Goal: Task Accomplishment & Management: Complete application form

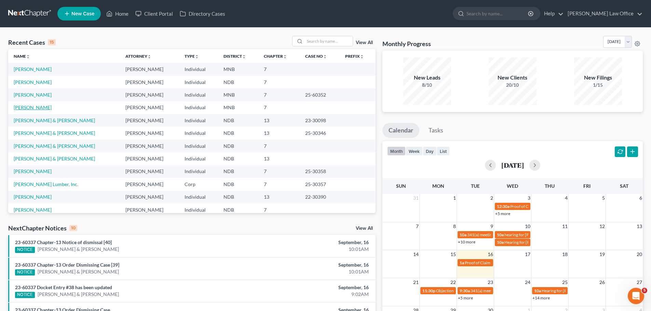
click at [26, 105] on link "[PERSON_NAME]" at bounding box center [33, 108] width 38 height 6
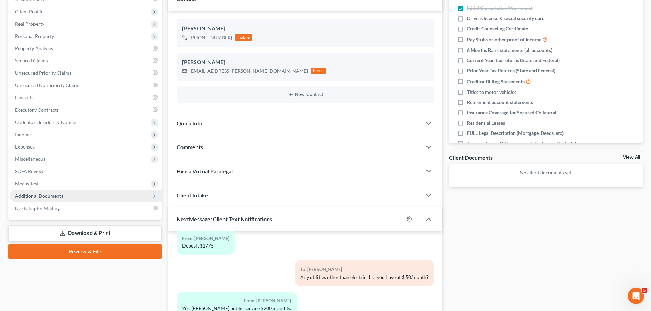
scroll to position [150, 0]
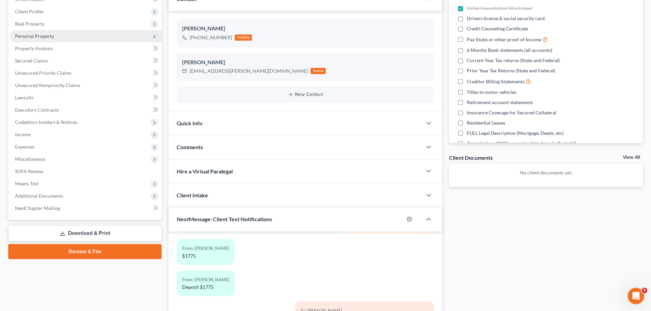
click at [41, 34] on span "Personal Property" at bounding box center [34, 36] width 39 height 6
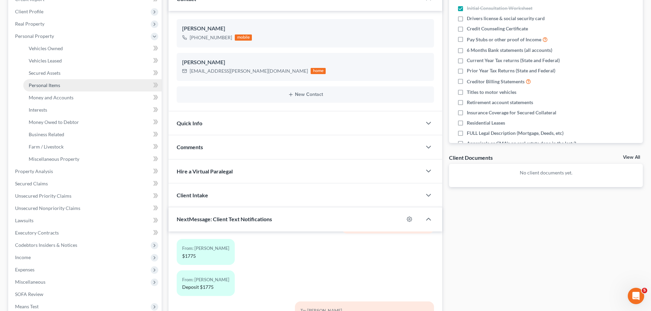
click at [49, 83] on span "Personal Items" at bounding box center [44, 85] width 31 height 6
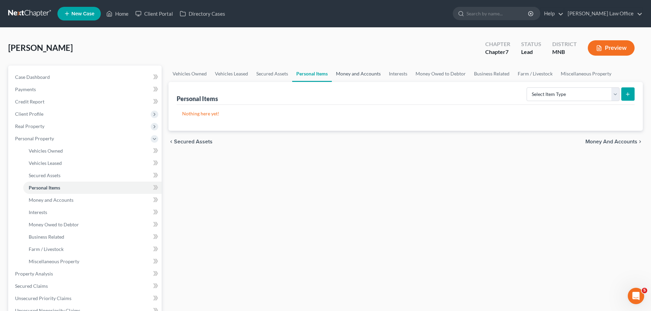
click at [322, 74] on link "Money and Accounts" at bounding box center [358, 74] width 53 height 16
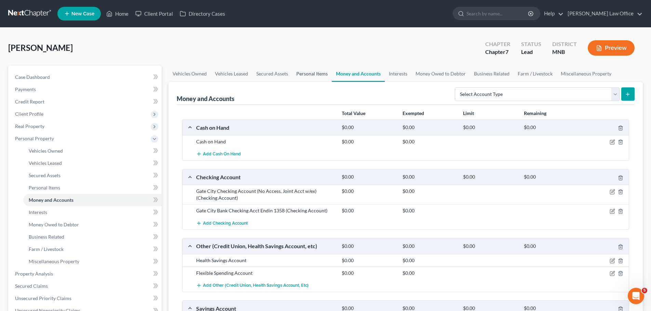
click at [312, 74] on link "Personal Items" at bounding box center [312, 74] width 40 height 16
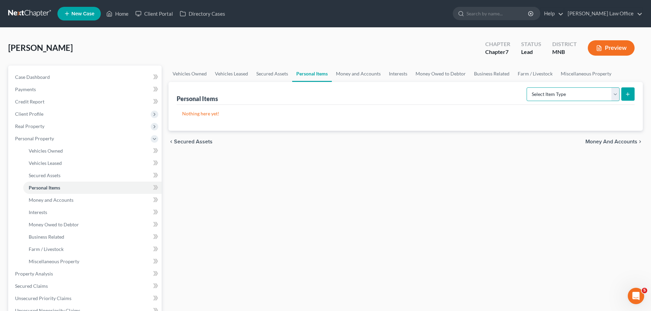
click at [322, 90] on select "Select Item Type Clothing (A/B: 11) Collectibles Of Value (A/B: 8) Electronics …" at bounding box center [573, 95] width 93 height 14
select select "household_goods"
click at [322, 88] on select "Select Item Type Clothing (A/B: 11) Collectibles Of Value (A/B: 8) Electronics …" at bounding box center [573, 95] width 93 height 14
click at [322, 93] on icon "submit" at bounding box center [627, 94] width 5 height 5
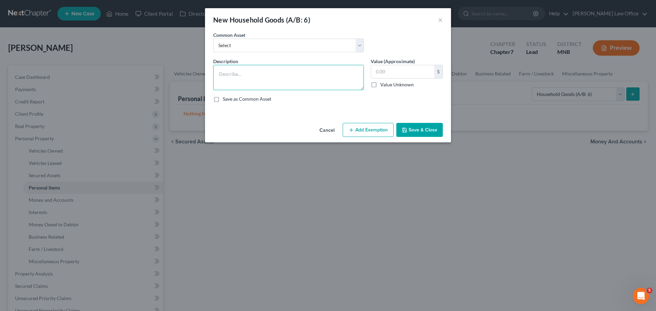
click at [231, 72] on textarea at bounding box center [288, 77] width 151 height 25
type textarea "Couch, kitchen table, 4 chairs, hutch, end tables, desk, toaster, mixer, keurig…"
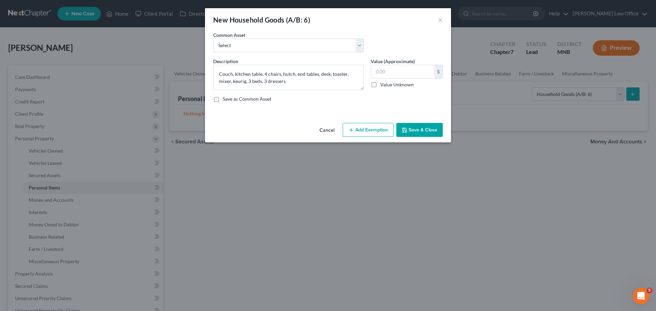
click at [322, 129] on button "Save & Close" at bounding box center [420, 130] width 46 height 14
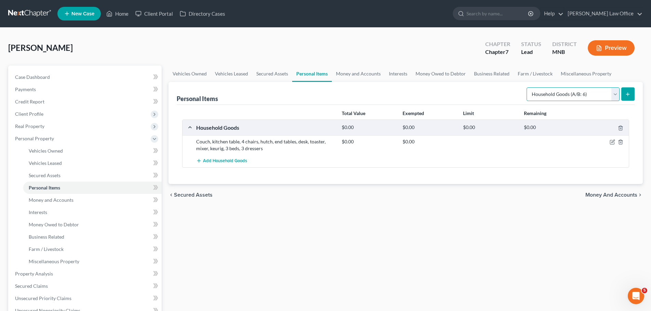
click at [322, 94] on select "Select Item Type Clothing (A/B: 11) Collectibles Of Value (A/B: 8) Electronics …" at bounding box center [573, 95] width 93 height 14
select select "electronics"
click at [322, 88] on select "Select Item Type Clothing (A/B: 11) Collectibles Of Value (A/B: 8) Electronics …" at bounding box center [573, 95] width 93 height 14
click at [322, 91] on button "submit" at bounding box center [627, 94] width 13 height 13
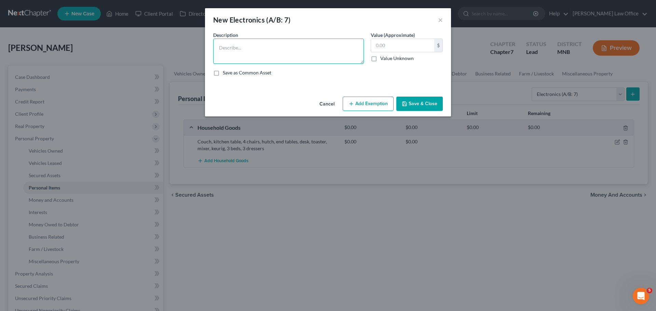
click at [234, 49] on textarea at bounding box center [288, 51] width 151 height 25
type textarea "4 TVs, DVD player, Ipad, 3 cell phones, 1 laptop computer"
click at [322, 103] on button "Save & Close" at bounding box center [420, 104] width 46 height 14
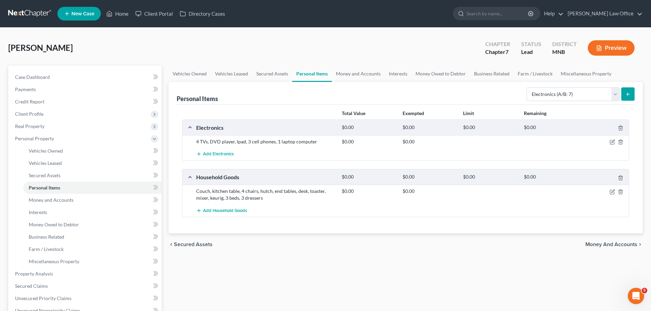
click at [322, 93] on icon "submit" at bounding box center [627, 94] width 5 height 5
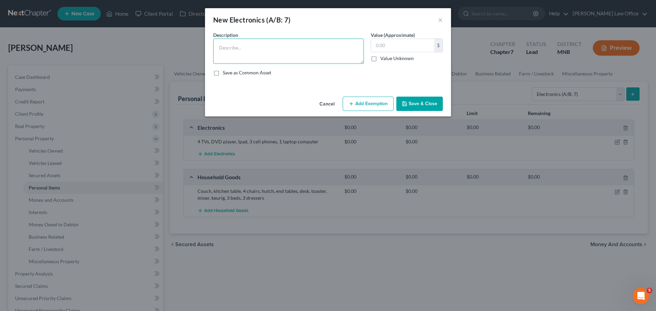
click at [231, 46] on textarea at bounding box center [288, 51] width 151 height 25
type textarea "DVDs 5-year-old play station"
click at [322, 106] on button "Save & Close" at bounding box center [420, 104] width 46 height 14
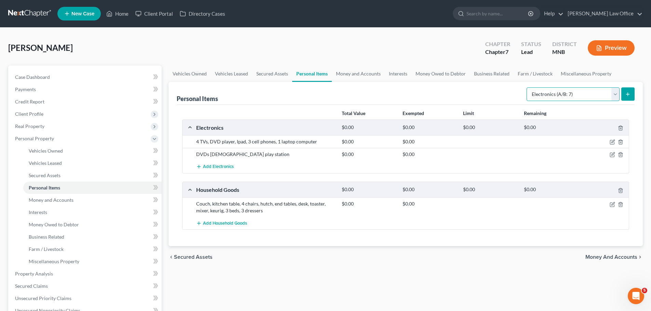
click at [322, 97] on select "Select Item Type Clothing (A/B: 11) Collectibles Of Value (A/B: 8) Electronics …" at bounding box center [573, 95] width 93 height 14
select select "sports_and_hobby_equipment"
click at [322, 88] on select "Select Item Type Clothing (A/B: 11) Collectibles Of Value (A/B: 8) Electronics …" at bounding box center [573, 95] width 93 height 14
click at [322, 93] on icon "submit" at bounding box center [627, 94] width 5 height 5
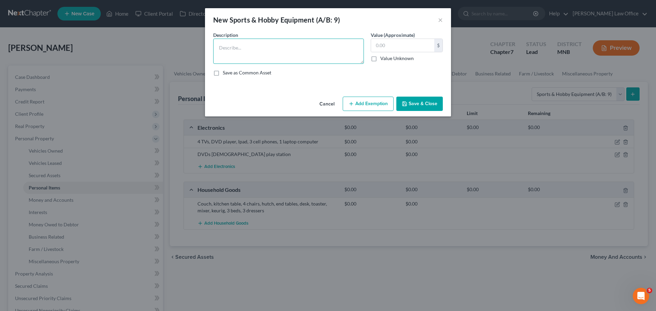
click at [237, 46] on textarea at bounding box center [288, 51] width 151 height 25
type textarea "3 bicycles"
click at [322, 102] on button "Save & Close" at bounding box center [420, 104] width 46 height 14
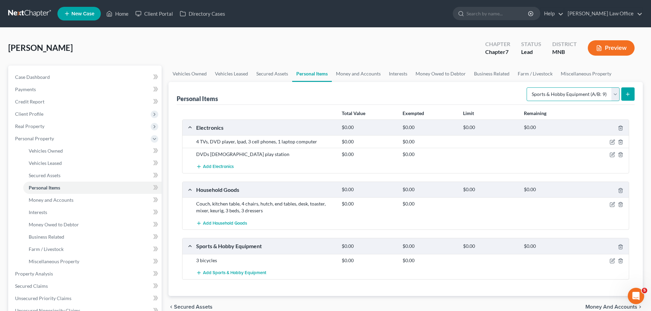
click at [322, 93] on select "Select Item Type Clothing (A/B: 11) Collectibles Of Value (A/B: 8) Electronics …" at bounding box center [573, 95] width 93 height 14
select select "clothing"
click at [322, 88] on select "Select Item Type Clothing (A/B: 11) Collectibles Of Value (A/B: 8) Electronics …" at bounding box center [573, 95] width 93 height 14
click at [322, 94] on icon "submit" at bounding box center [627, 94] width 5 height 5
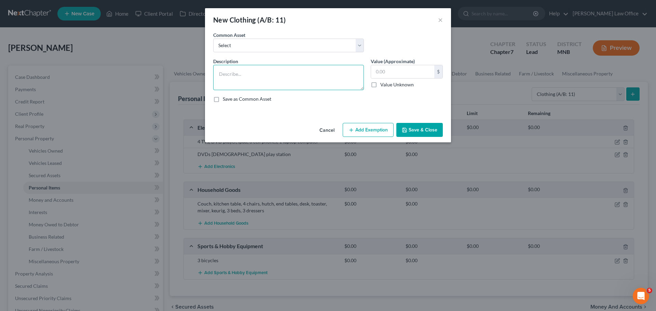
click at [232, 70] on textarea at bounding box center [288, 77] width 151 height 25
type textarea "Clothing & accesories for family of 3"
type input "750.00"
click at [322, 130] on button "Save & Close" at bounding box center [420, 130] width 46 height 14
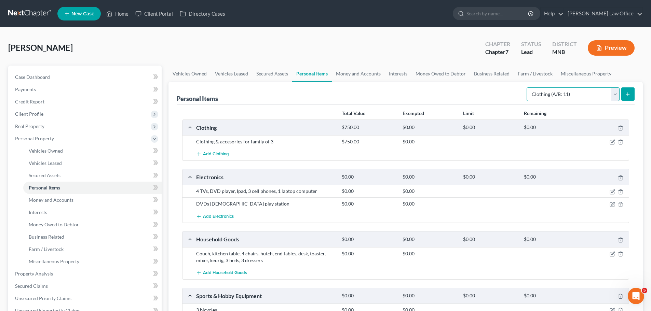
click at [322, 93] on select "Select Item Type Clothing (A/B: 11) Collectibles Of Value (A/B: 8) Electronics …" at bounding box center [573, 95] width 93 height 14
select select "pets"
click at [322, 88] on select "Select Item Type Clothing (A/B: 11) Collectibles Of Value (A/B: 8) Electronics …" at bounding box center [573, 95] width 93 height 14
click at [322, 92] on icon "submit" at bounding box center [627, 94] width 5 height 5
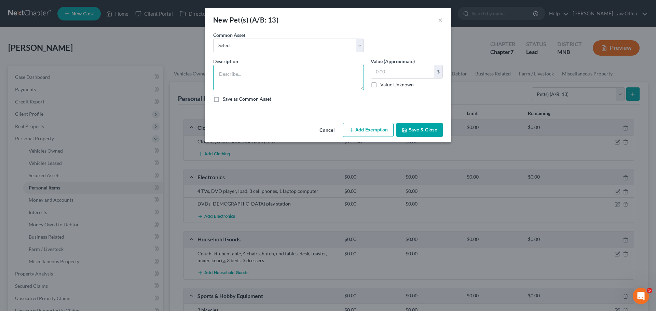
click at [234, 76] on textarea at bounding box center [288, 77] width 151 height 25
type textarea "2 cats, 1 dog"
click at [322, 130] on button "Save & Close" at bounding box center [420, 130] width 46 height 14
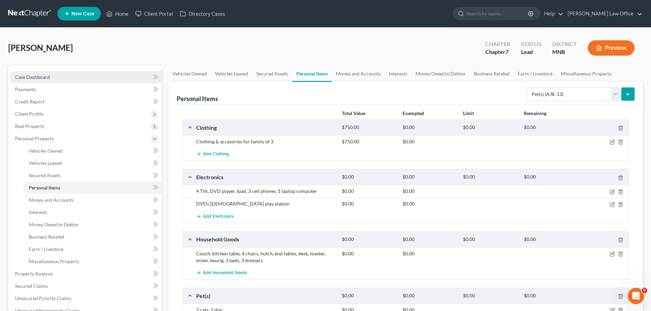
click at [41, 77] on span "Case Dashboard" at bounding box center [32, 77] width 35 height 6
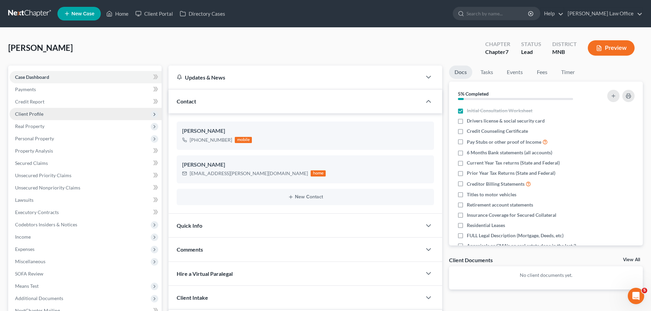
click at [32, 112] on span "Client Profile" at bounding box center [29, 114] width 28 height 6
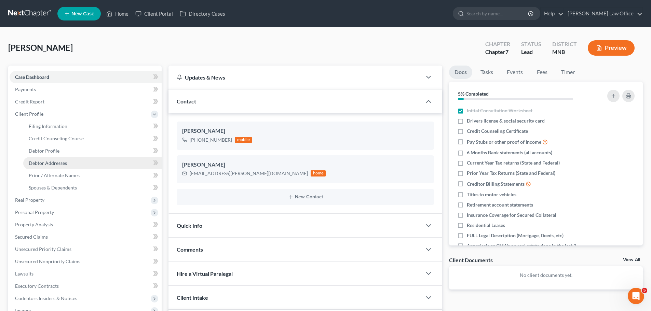
click at [53, 162] on span "Debtor Addresses" at bounding box center [48, 163] width 38 height 6
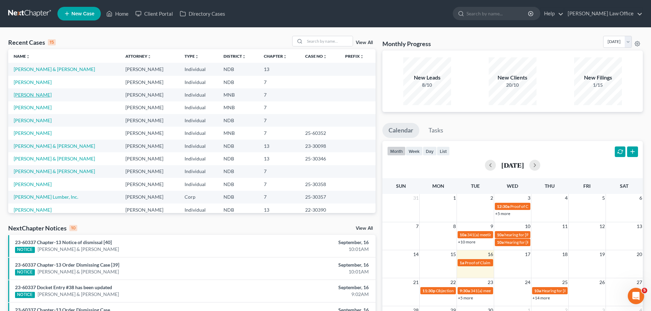
click at [15, 93] on link "[PERSON_NAME]" at bounding box center [33, 95] width 38 height 6
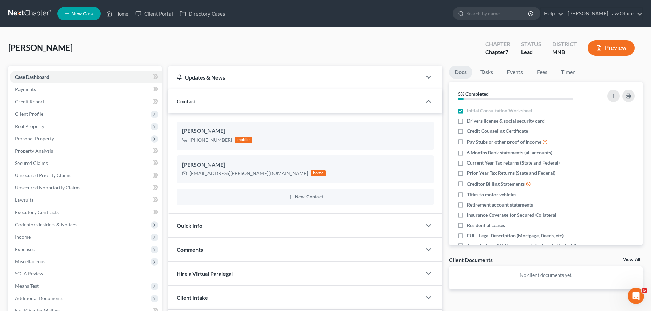
scroll to position [253, 0]
click at [38, 151] on span "Property Analysis" at bounding box center [34, 151] width 38 height 6
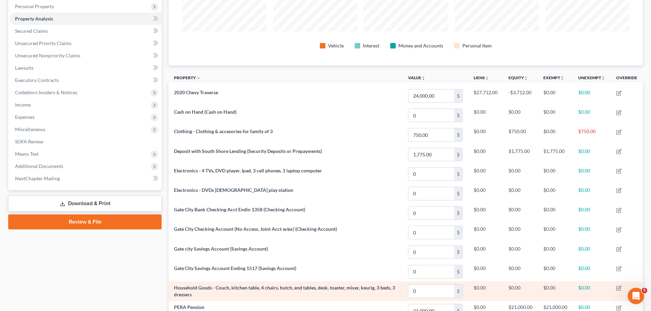
scroll to position [116, 0]
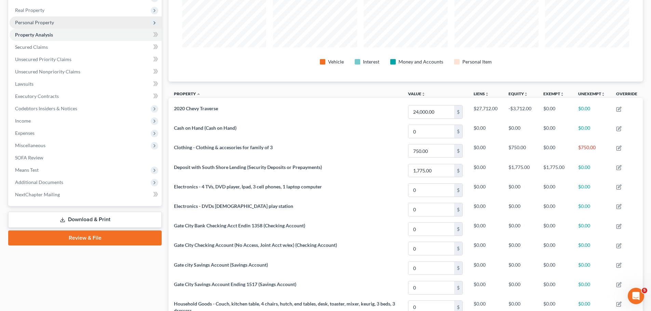
click at [45, 20] on span "Personal Property" at bounding box center [34, 22] width 39 height 6
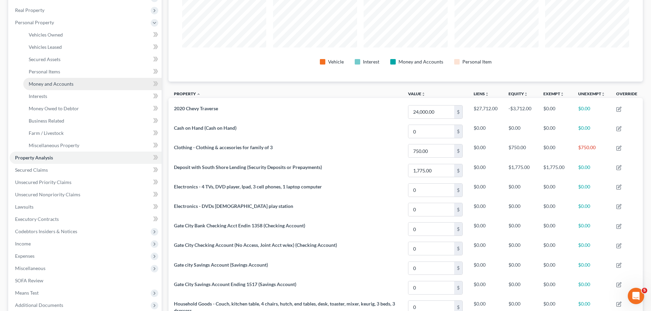
click at [60, 84] on span "Money and Accounts" at bounding box center [51, 84] width 45 height 6
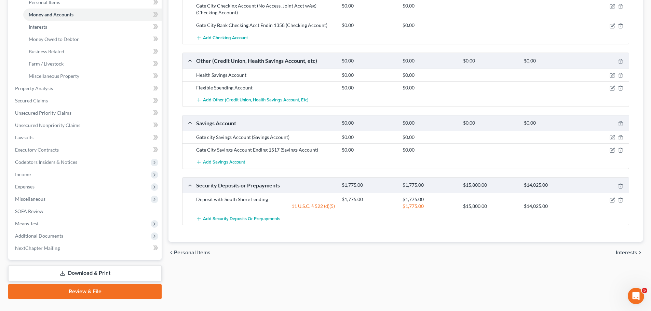
scroll to position [200, 0]
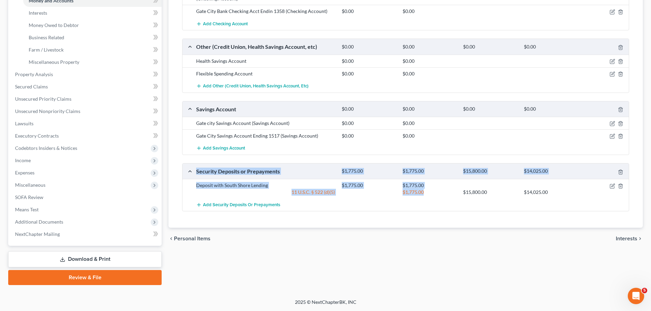
drag, startPoint x: 503, startPoint y: 144, endPoint x: 370, endPoint y: 209, distance: 147.8
click at [384, 207] on div "Cash on Hand $0.00 $0.00 $0.00 $0.00 Cash on Hand $0.00 $0.00 Add Cash on Hand …" at bounding box center [405, 66] width 447 height 292
